Goal: Task Accomplishment & Management: Manage account settings

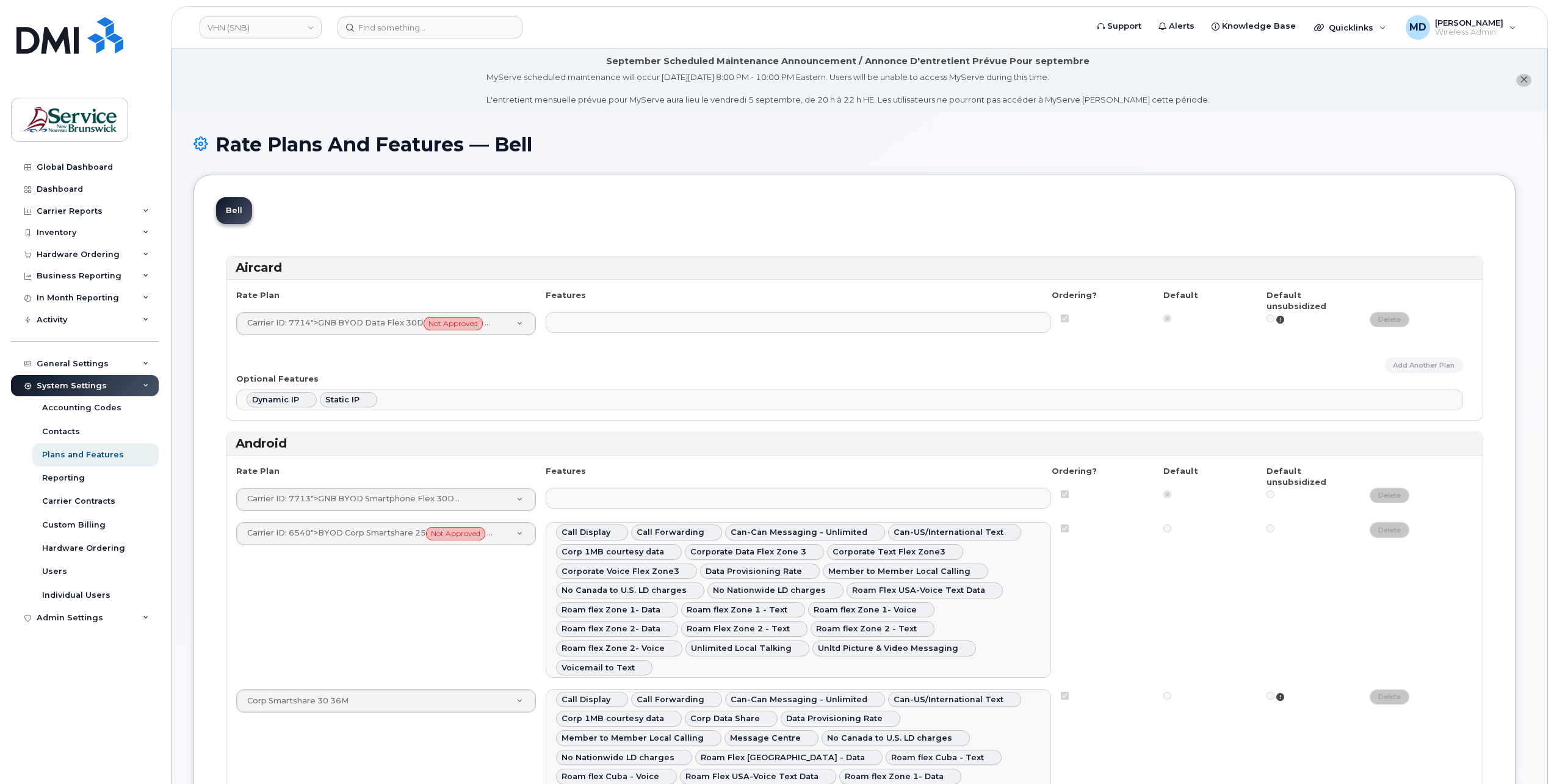
select select
select select "204"
select select
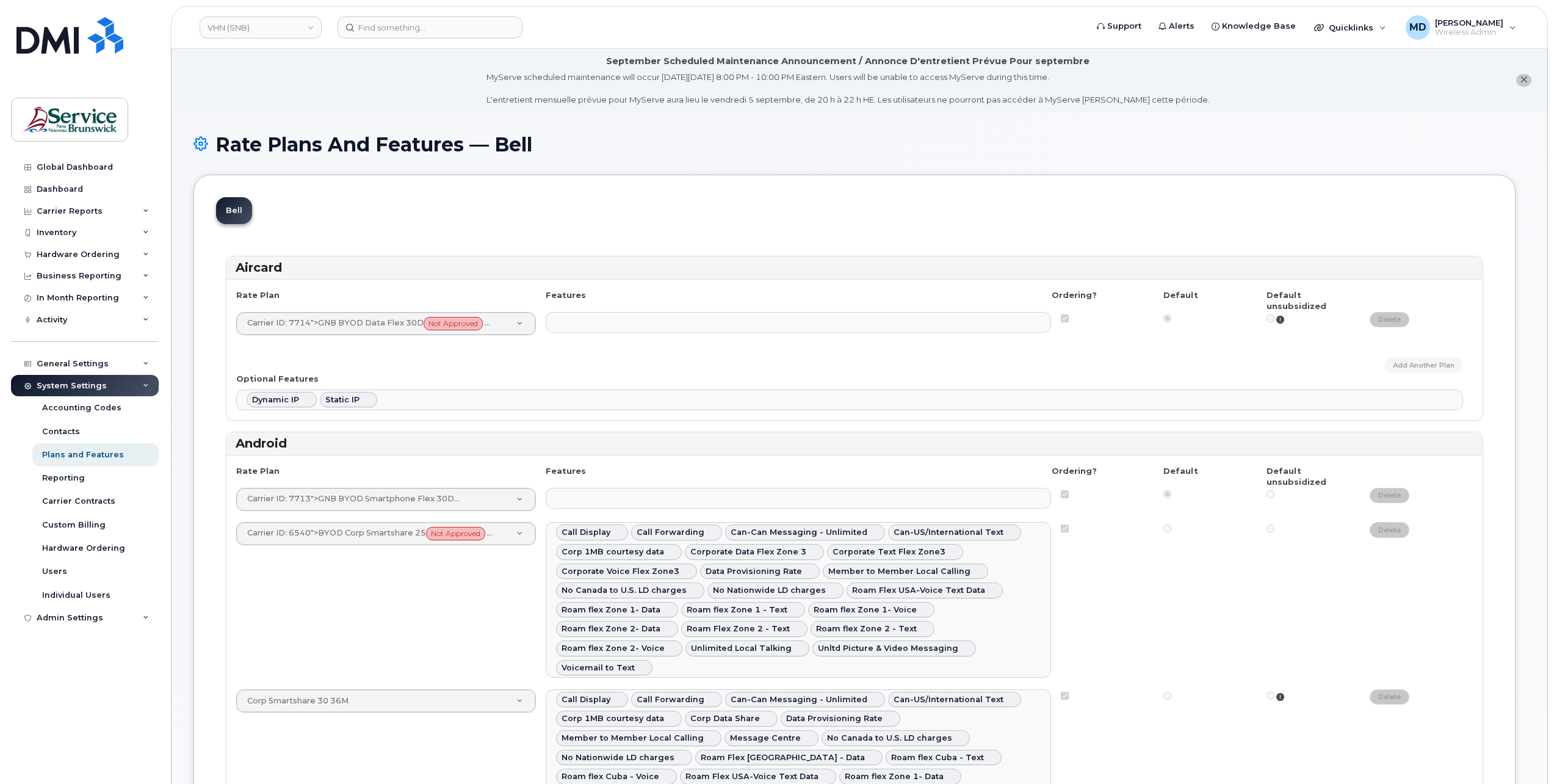
select select
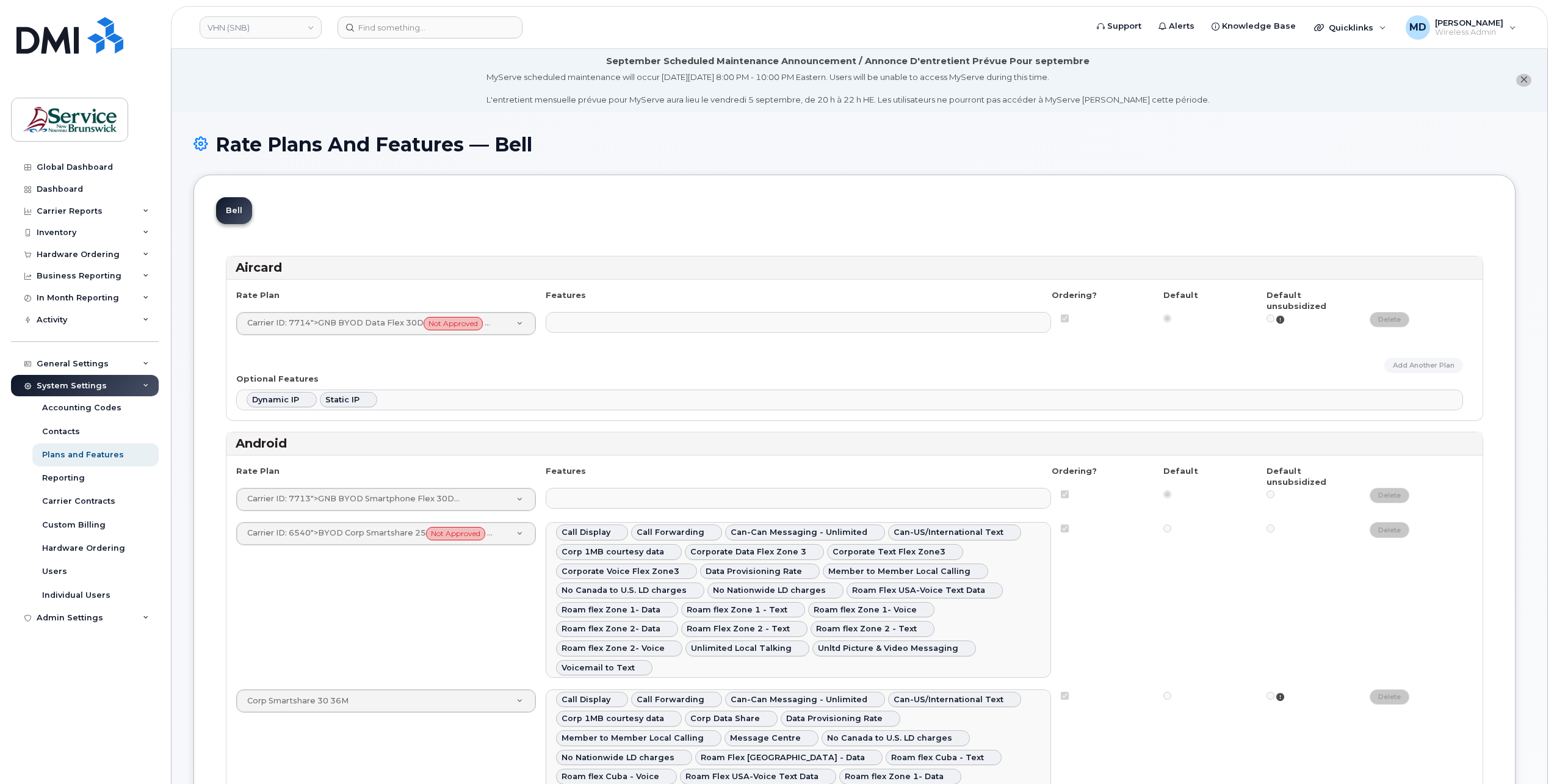
select select
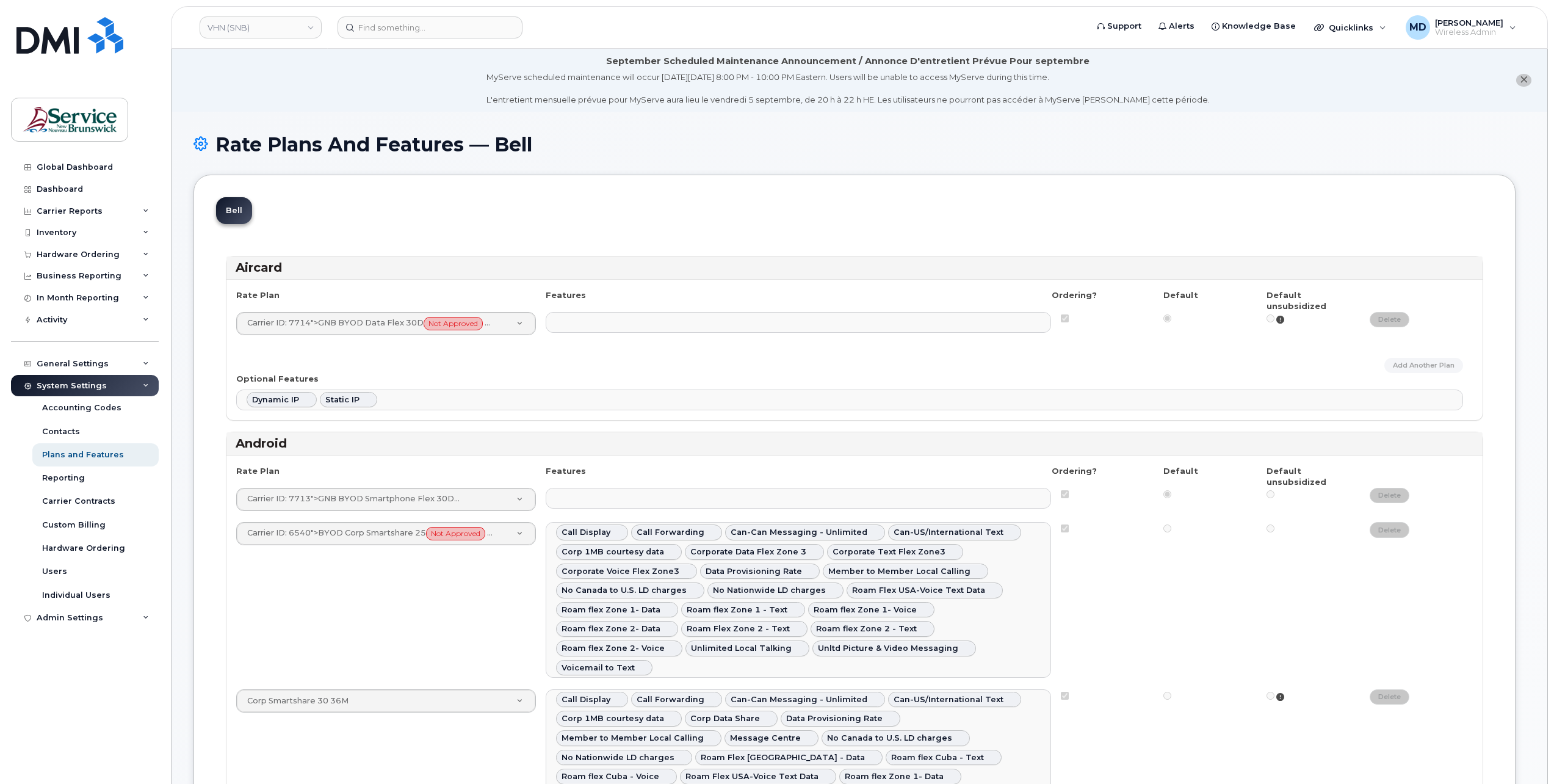
select select
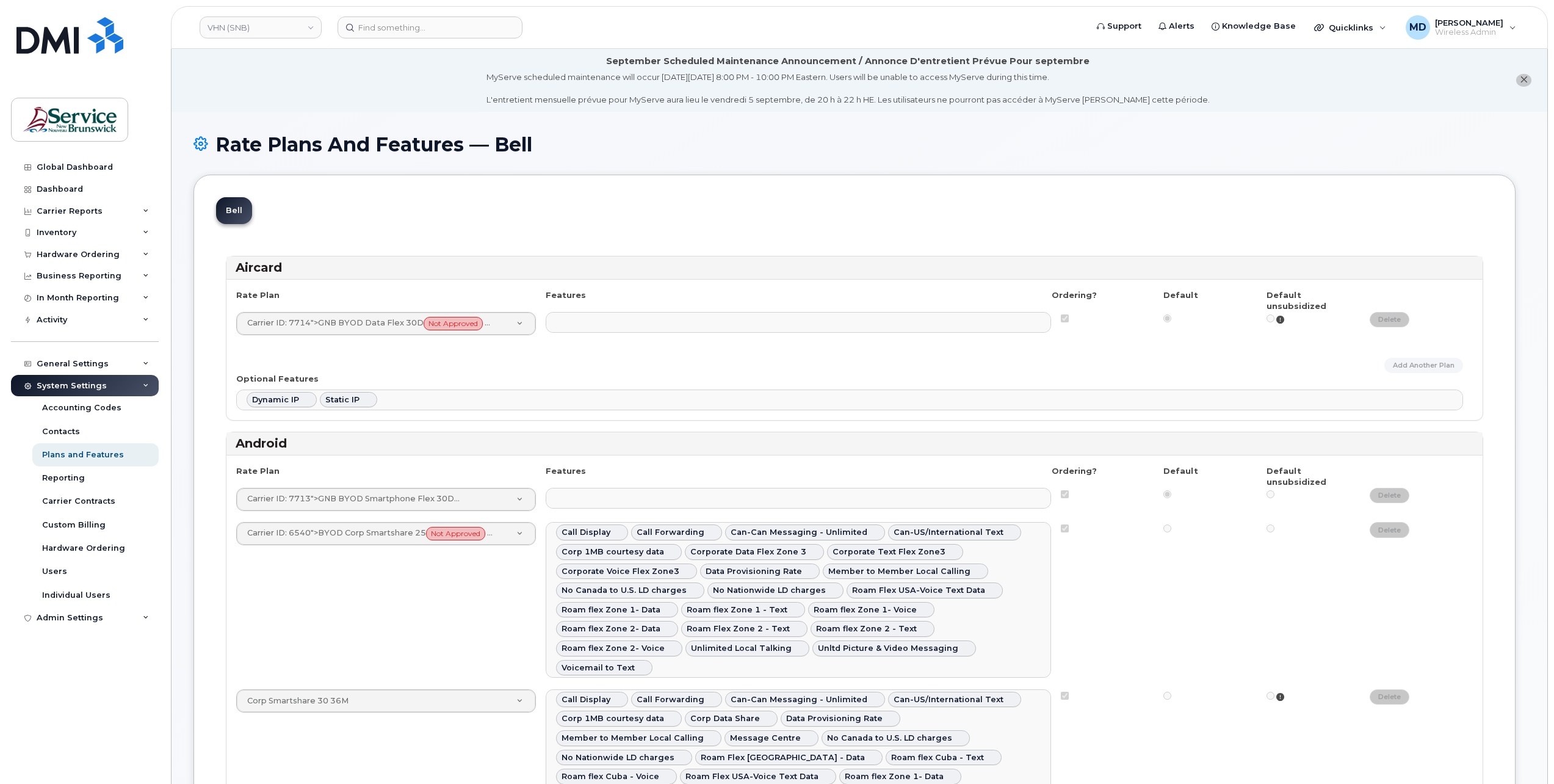
scroll to position [62, 0]
